Goal: Task Accomplishment & Management: Use online tool/utility

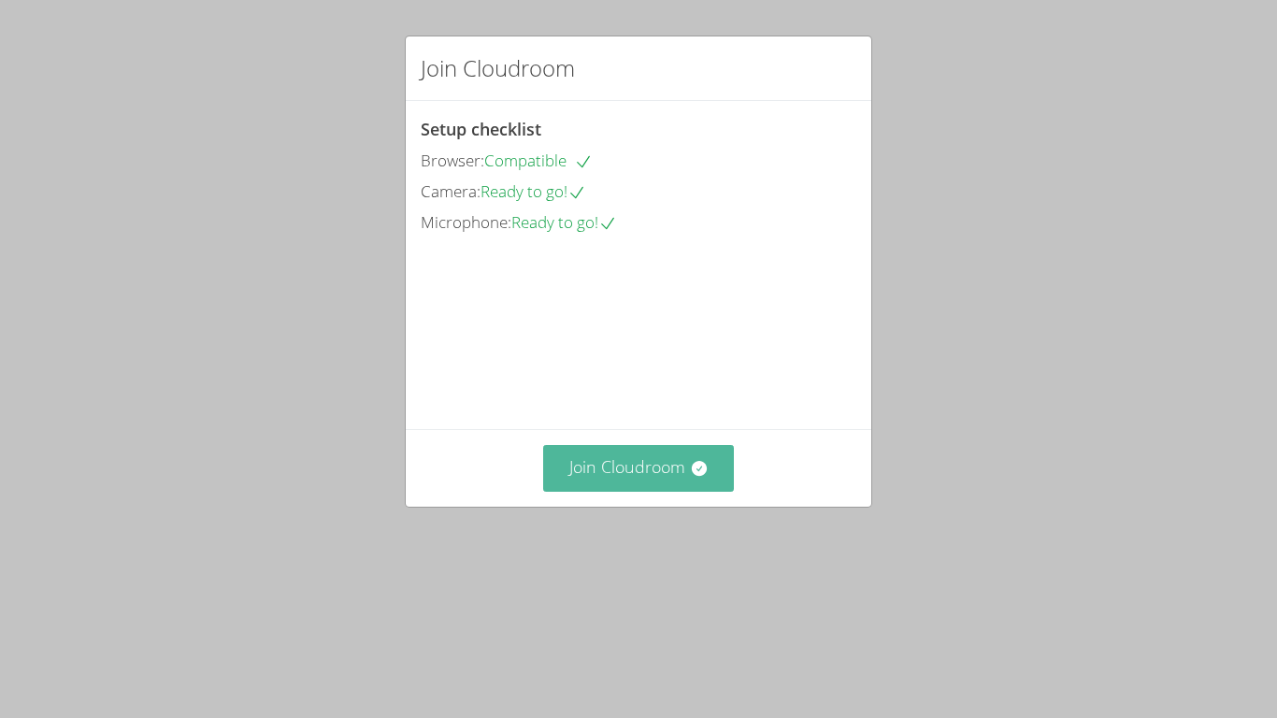
click at [687, 491] on button "Join Cloudroom" at bounding box center [639, 468] width 192 height 46
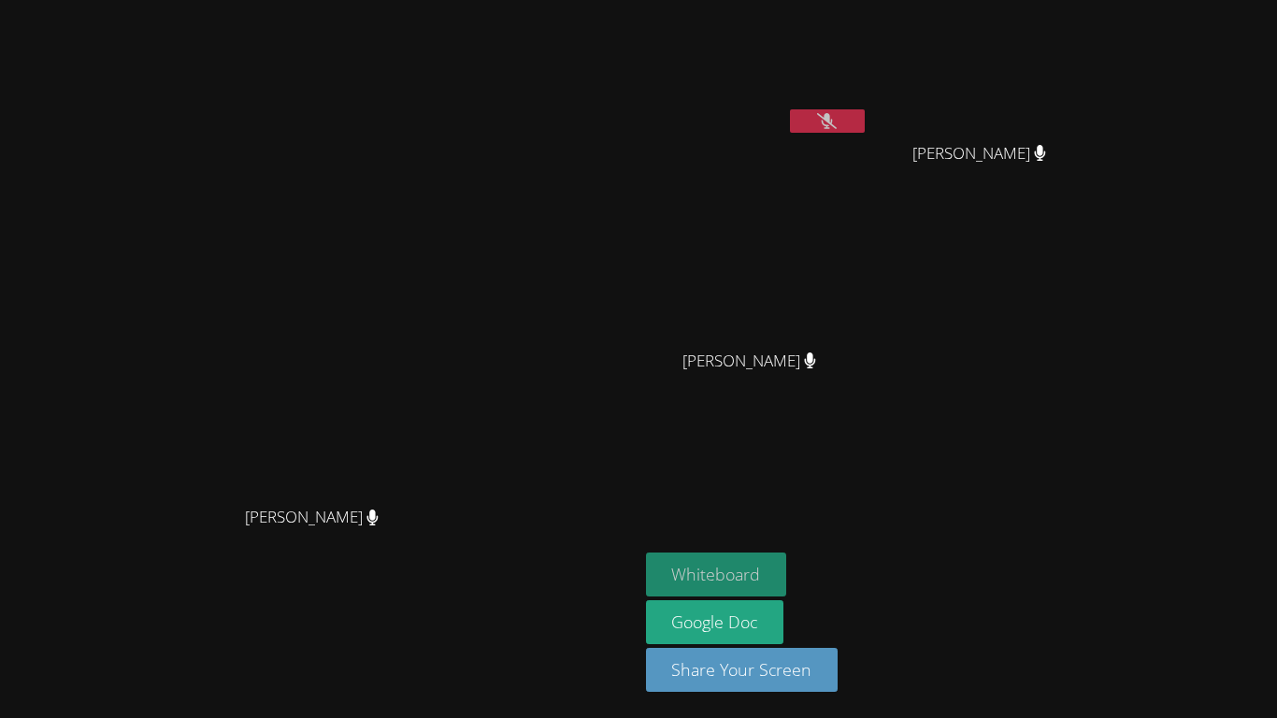
click at [787, 585] on button "Whiteboard" at bounding box center [716, 574] width 141 height 44
click at [787, 569] on button "Whiteboard" at bounding box center [716, 574] width 141 height 44
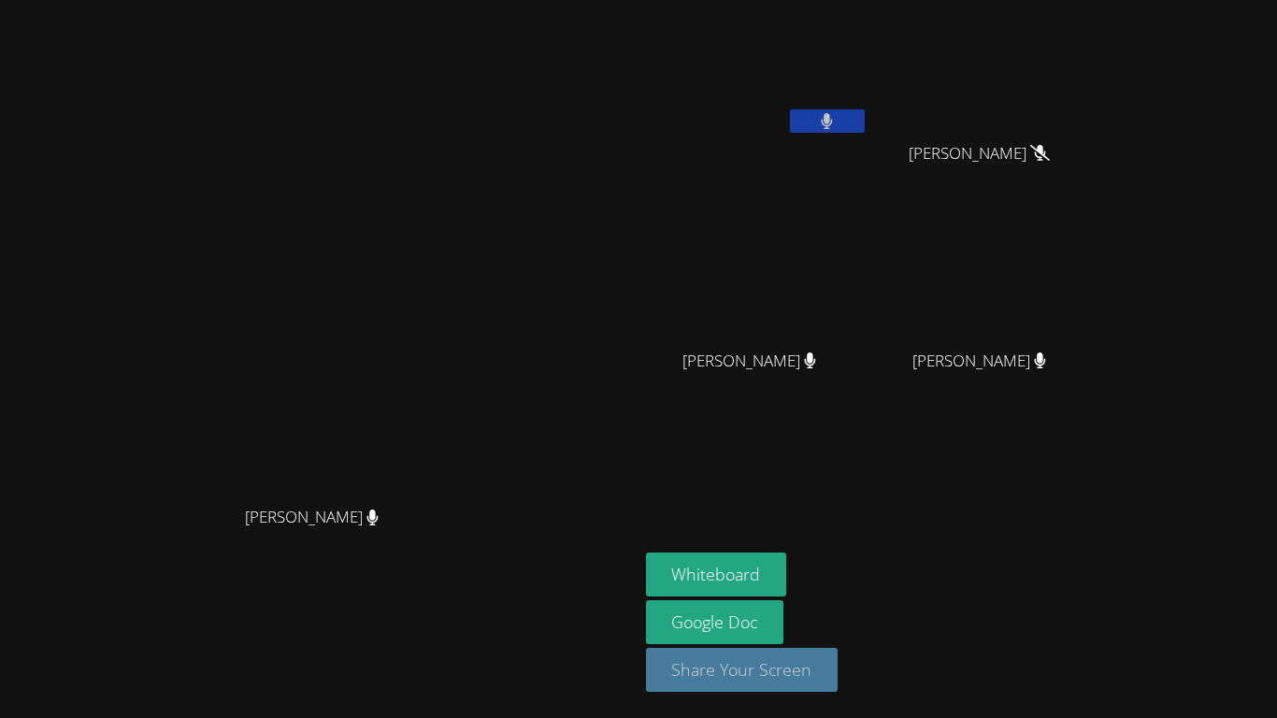
click at [838, 673] on button "Share Your Screen" at bounding box center [742, 670] width 193 height 44
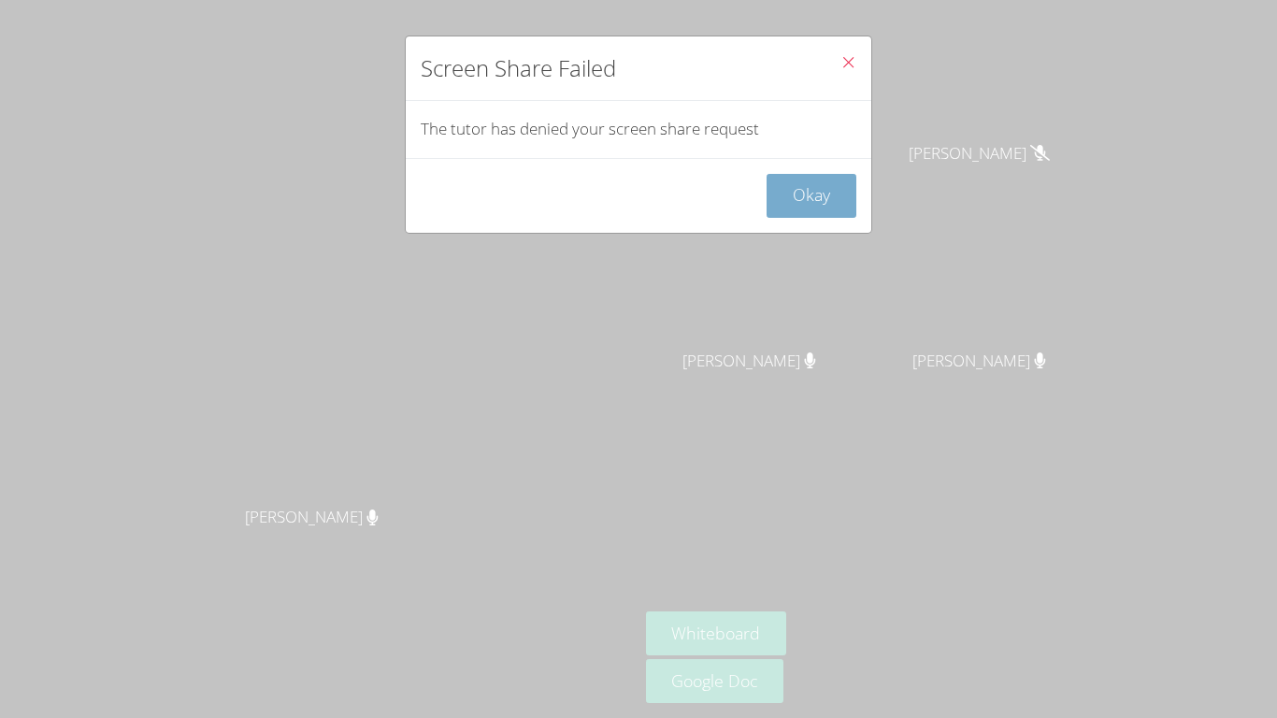
click at [821, 215] on button "Okay" at bounding box center [811, 196] width 90 height 44
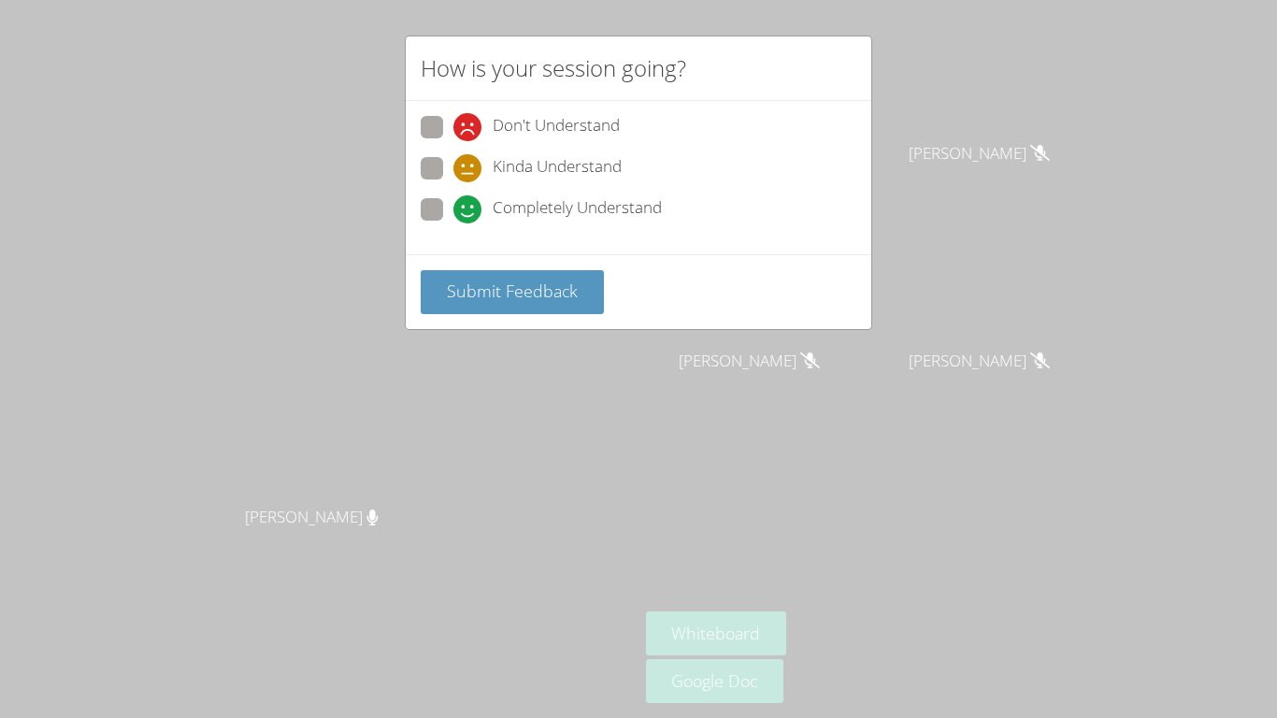
click at [561, 215] on span "Completely Understand" at bounding box center [576, 209] width 169 height 28
click at [469, 214] on input "Completely Understand" at bounding box center [461, 206] width 16 height 16
radio input "true"
click at [548, 301] on span "Submit Feedback" at bounding box center [512, 290] width 131 height 22
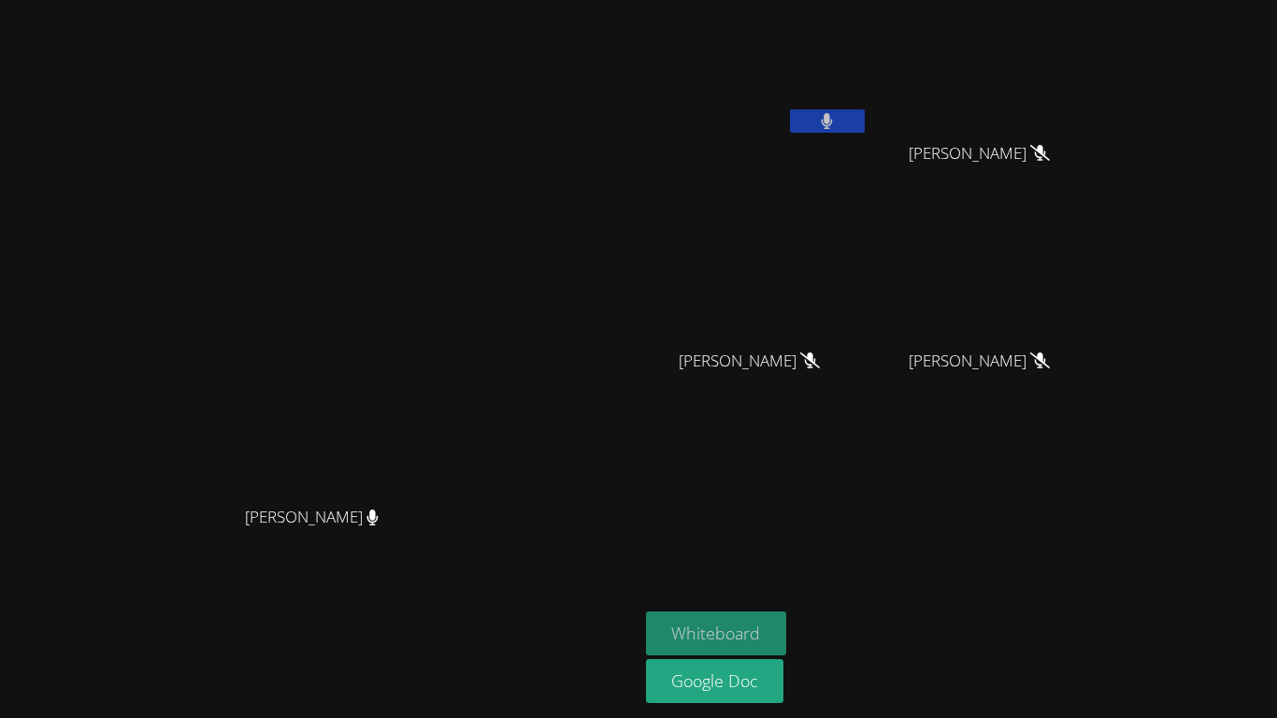
click at [787, 622] on button "Whiteboard" at bounding box center [716, 633] width 141 height 44
